Goal: Information Seeking & Learning: Understand process/instructions

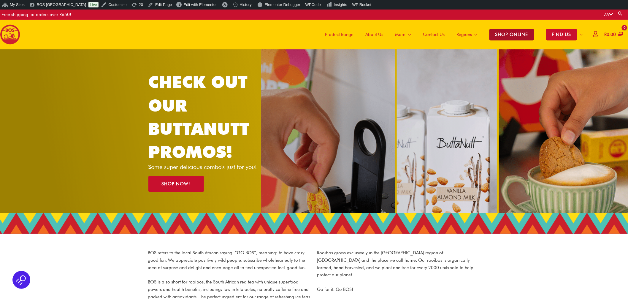
click at [516, 33] on span "SHOP ONLINE" at bounding box center [512, 35] width 45 height 12
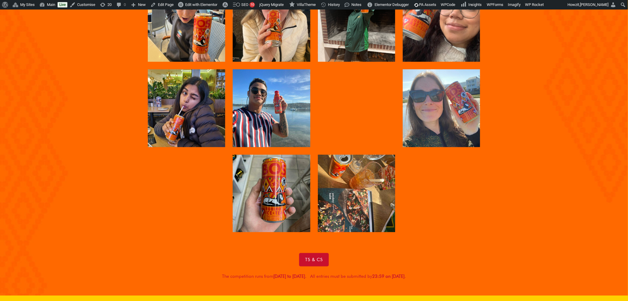
scroll to position [1088, 0]
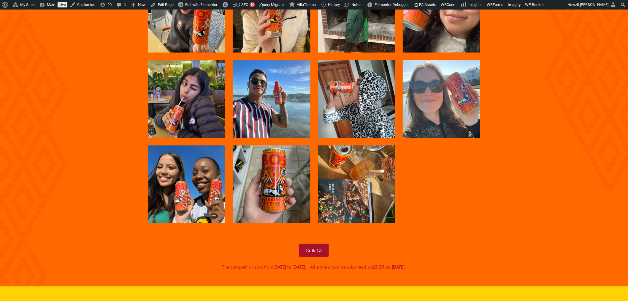
click at [318, 252] on span "Ts & Cs" at bounding box center [314, 250] width 18 height 4
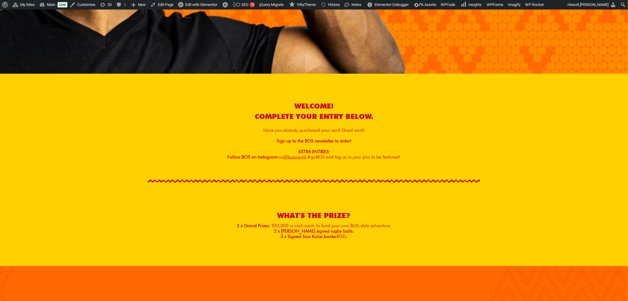
scroll to position [231, 0]
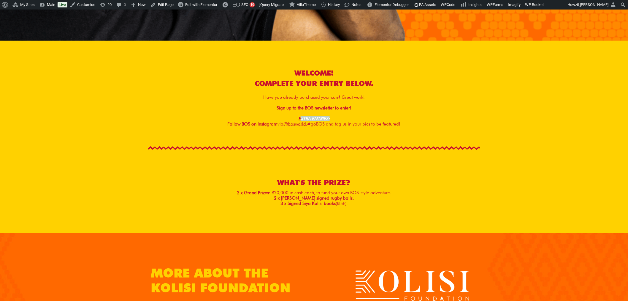
drag, startPoint x: 300, startPoint y: 119, endPoint x: 409, endPoint y: 121, distance: 108.7
click at [409, 121] on div "EXTRA ENTRIES: Follow BOS on Instagram via @bosworld, #goBOS and tag us in your…" at bounding box center [314, 121] width 333 height 11
click at [388, 124] on span "@bosworld, #goBOS and tag us in your pics to be featured!" at bounding box center [342, 123] width 117 height 5
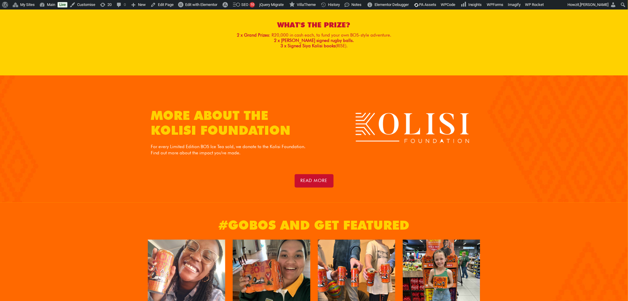
scroll to position [396, 0]
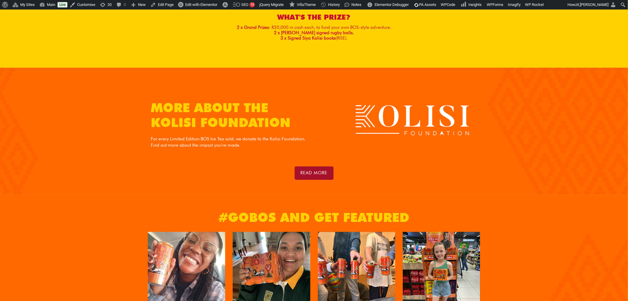
click at [319, 169] on link "read more" at bounding box center [314, 172] width 39 height 13
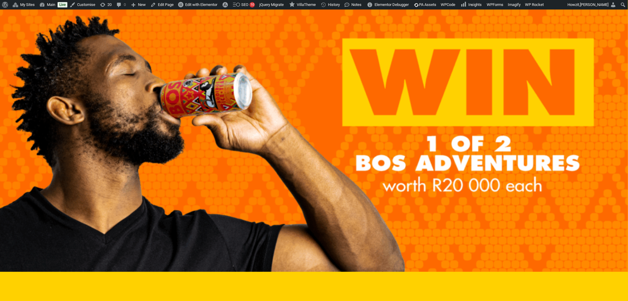
drag, startPoint x: 82, startPoint y: 65, endPoint x: 67, endPoint y: 66, distance: 14.9
drag, startPoint x: 67, startPoint y: 66, endPoint x: 258, endPoint y: 59, distance: 191.4
click at [258, 59] on img at bounding box center [314, 141] width 628 height 262
